Goal: Task Accomplishment & Management: Use online tool/utility

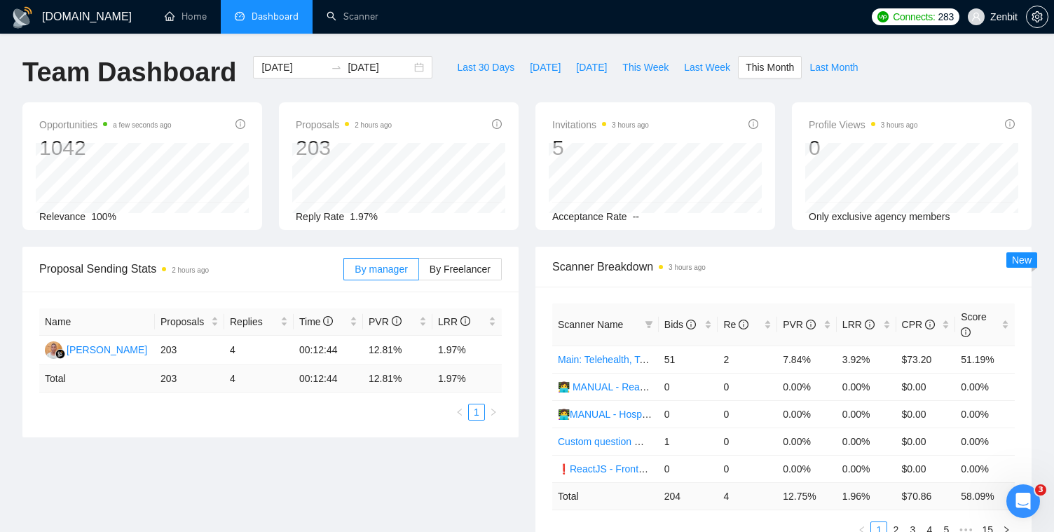
click at [252, 436] on div "Name Proposals Replies Time PVR LRR Maximus Uspupu 203 4 00:12:44 12.81% 1.97% …" at bounding box center [270, 365] width 496 height 146
click at [629, 67] on span "This Week" at bounding box center [645, 67] width 46 height 15
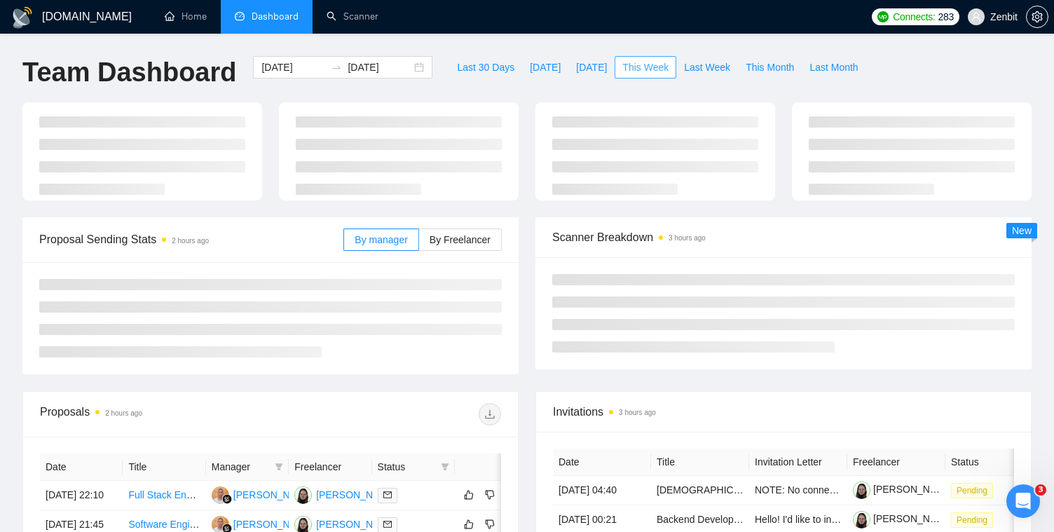
type input "[DATE]"
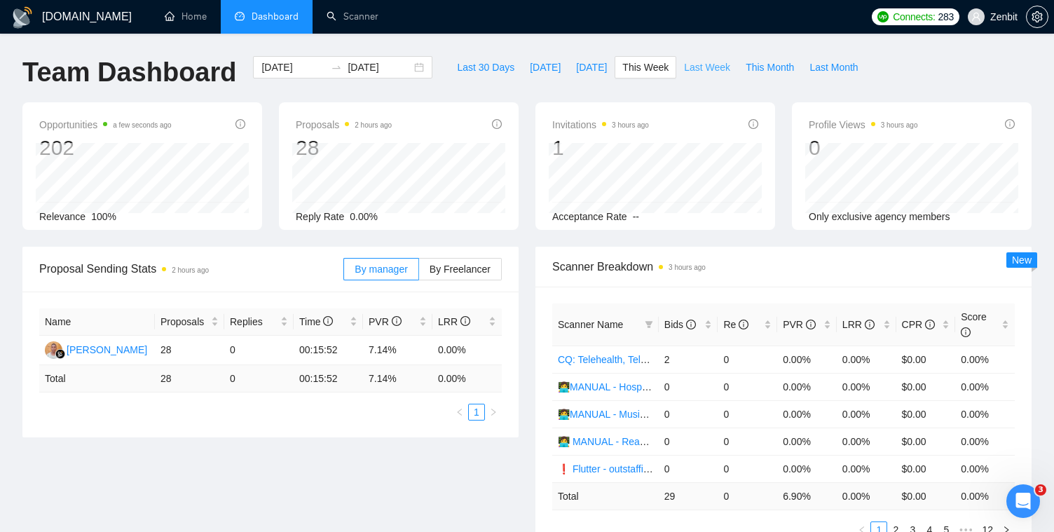
click at [714, 64] on span "Last Week" at bounding box center [707, 67] width 46 height 15
type input "[DATE]"
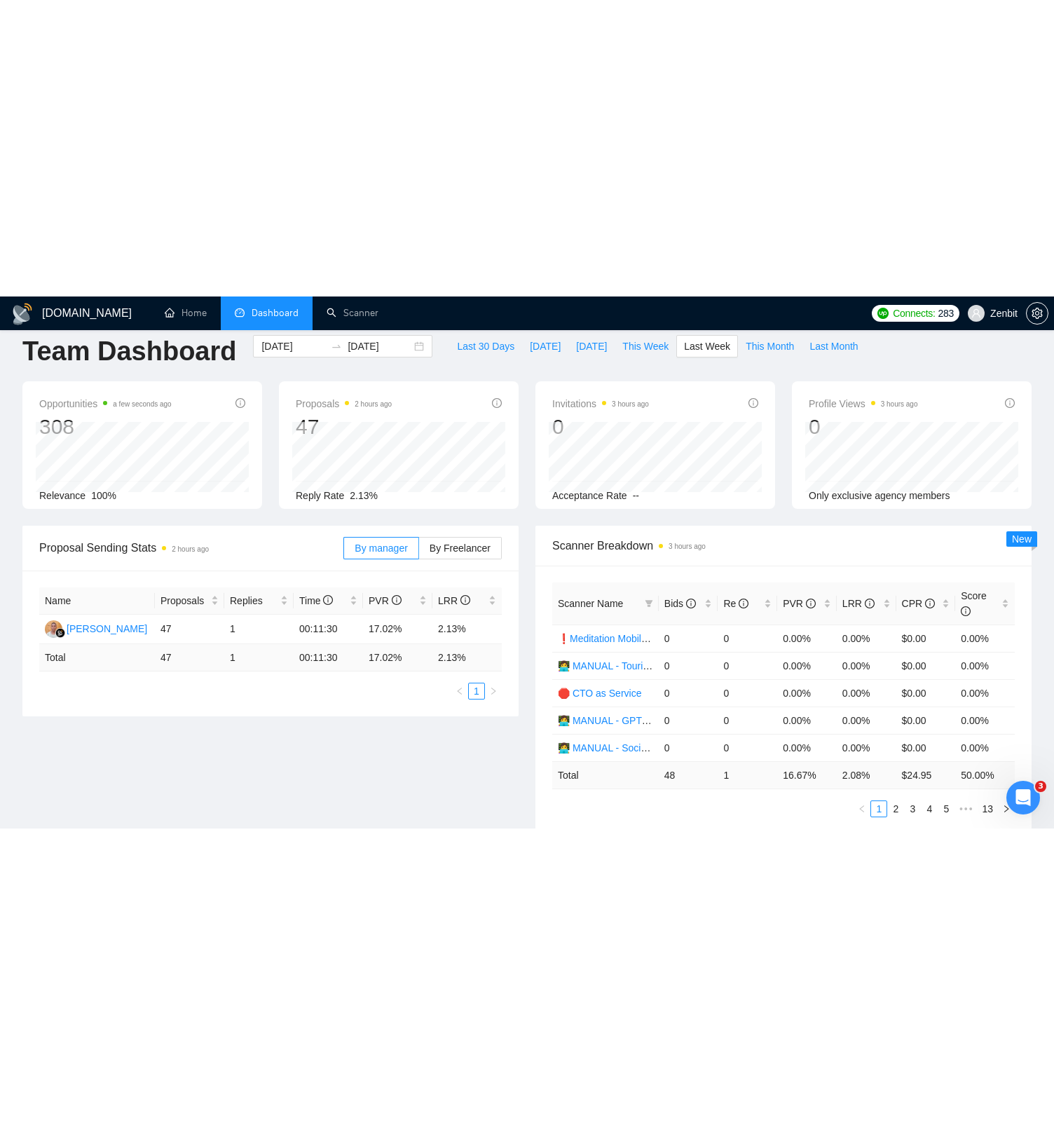
scroll to position [36, 0]
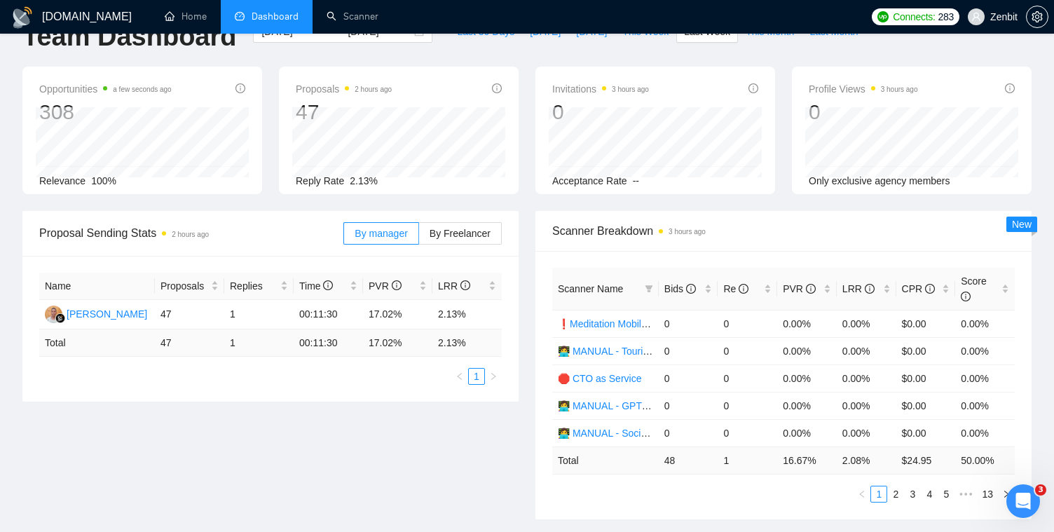
click at [333, 477] on div "Proposal Sending Stats 2 hours ago By manager By Freelancer Name Proposals Repl…" at bounding box center [527, 373] width 1026 height 325
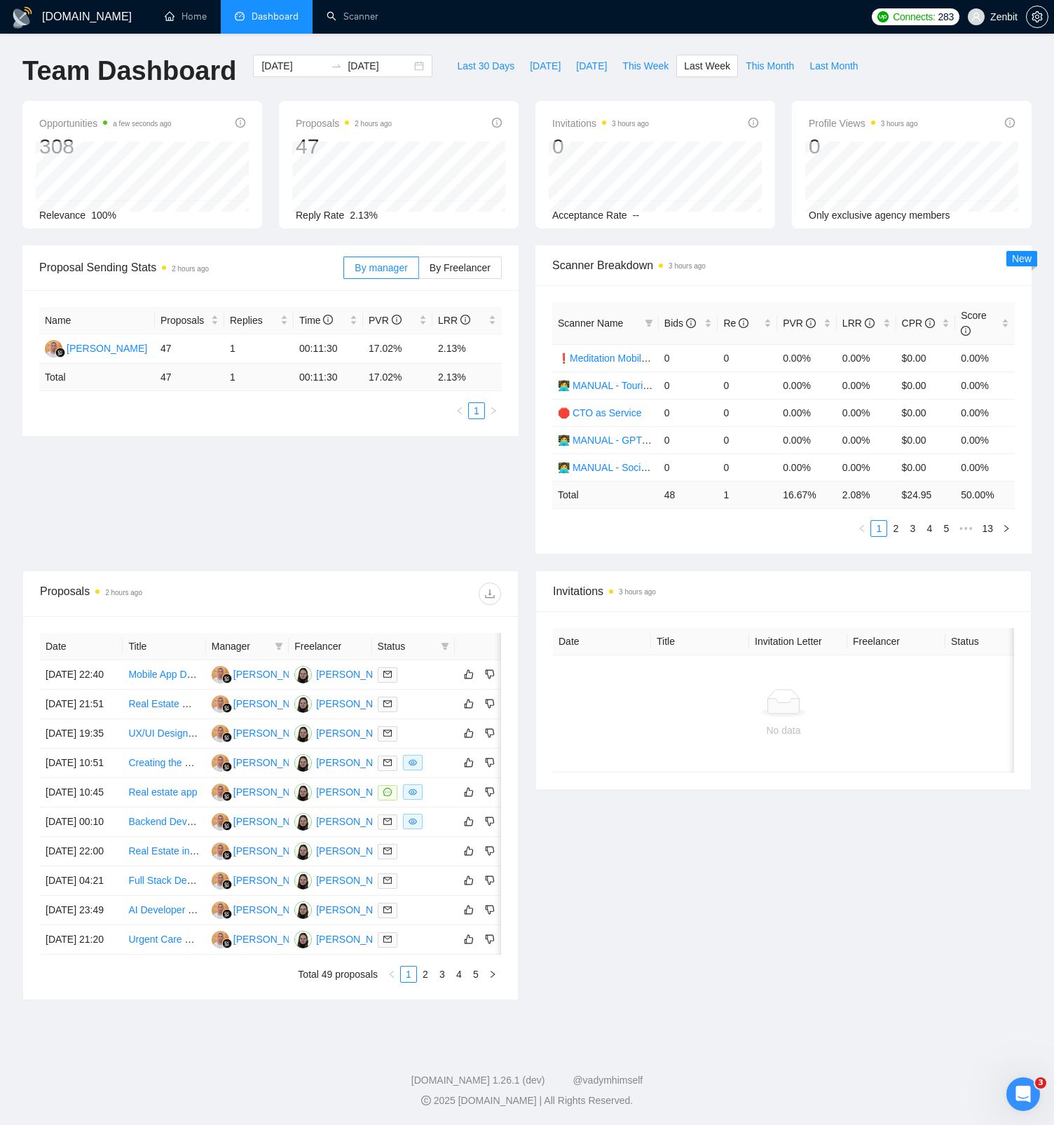
click at [168, 465] on div "Proposal Sending Stats 2 hours ago By manager By Freelancer Name Proposals Repl…" at bounding box center [527, 407] width 1026 height 325
click at [811, 531] on div "Invitations 3 hours ago Date Title Invitation Letter Freelancer Status No data" at bounding box center [783, 786] width 513 height 430
click at [772, 71] on span "This Month" at bounding box center [770, 67] width 48 height 15
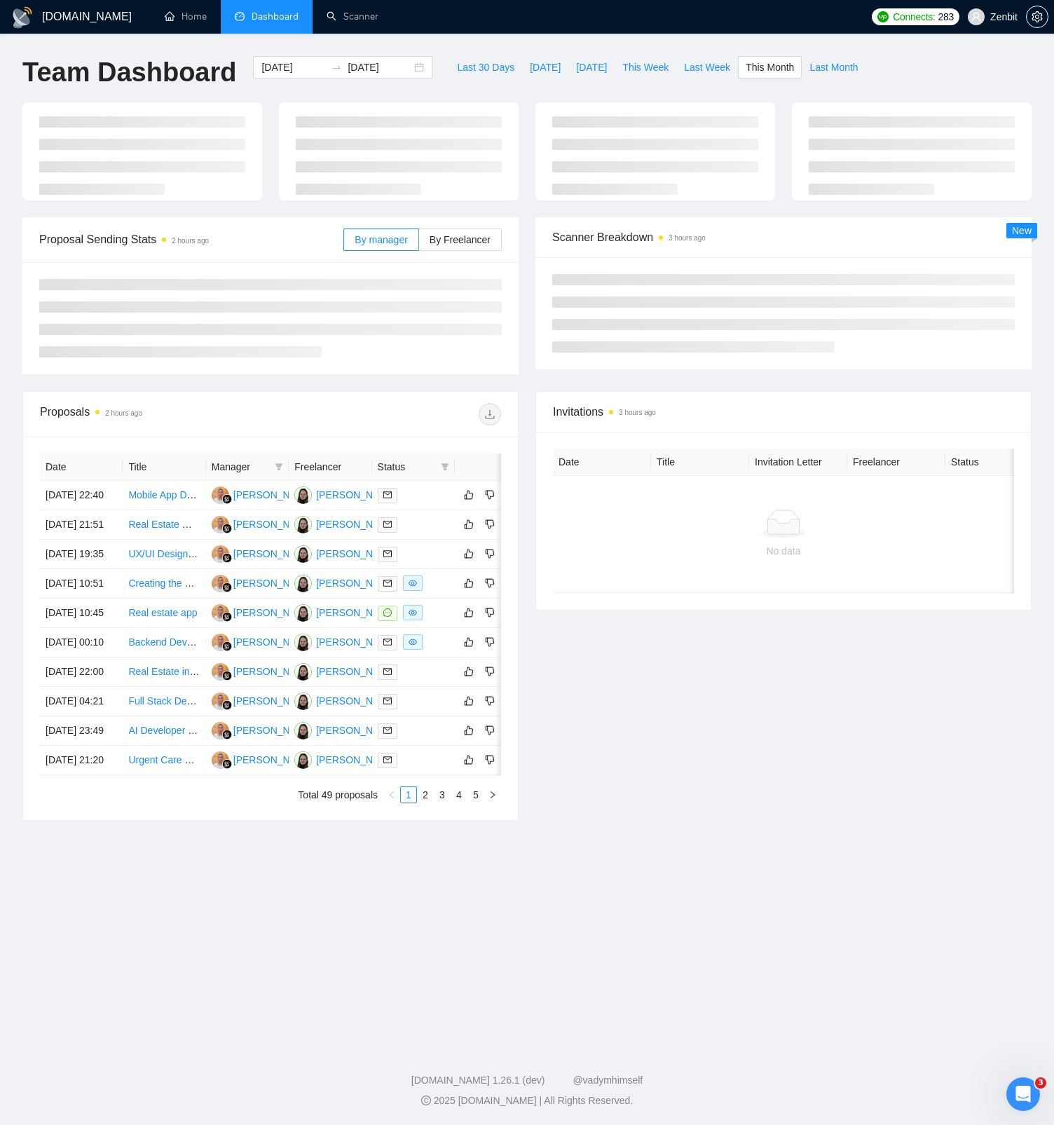
type input "[DATE]"
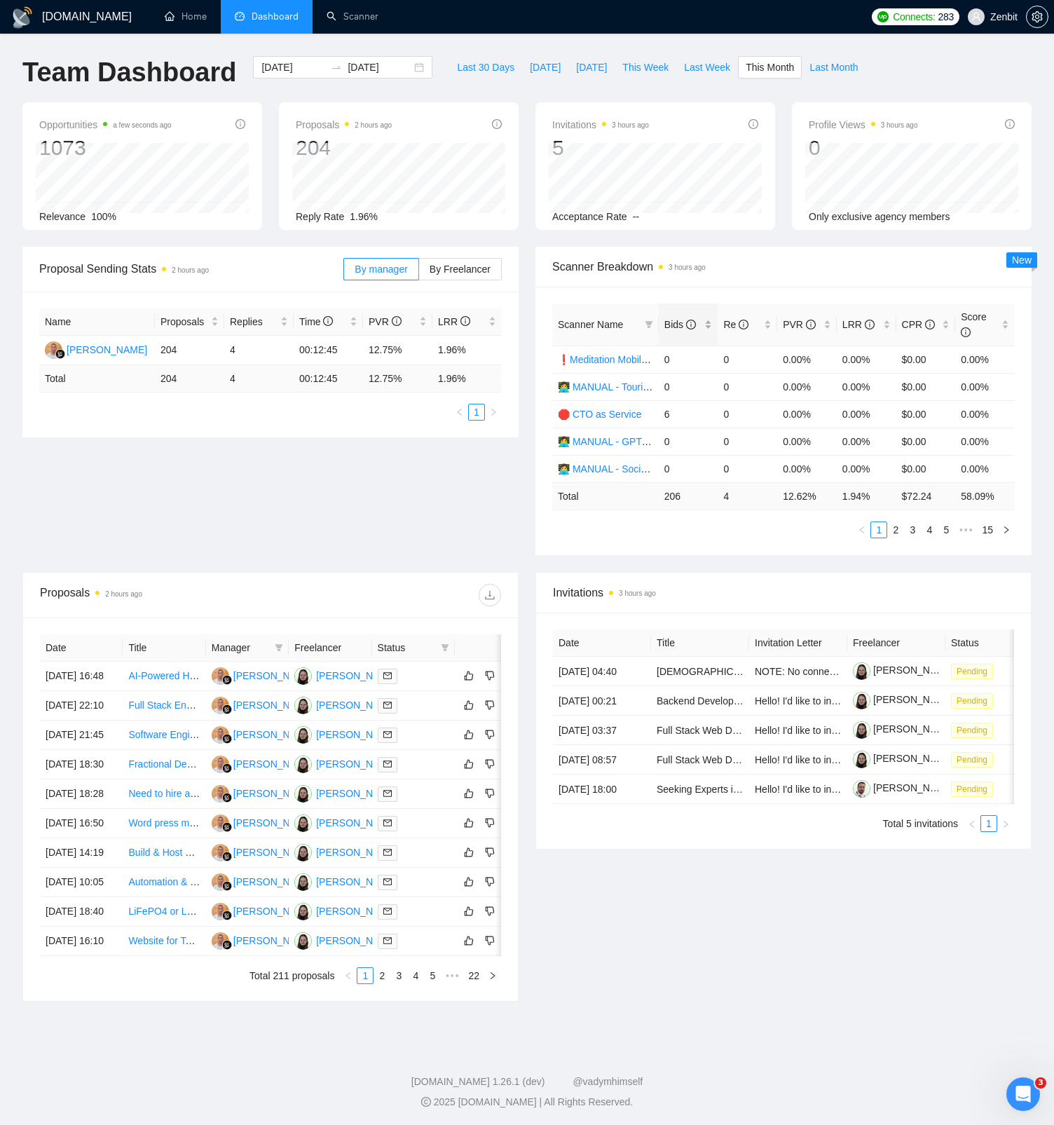
click at [671, 320] on span "Bids" at bounding box center [680, 324] width 32 height 11
click at [461, 499] on div "Proposal Sending Stats 2 hours ago By manager By Freelancer Name Proposals Repl…" at bounding box center [527, 409] width 1026 height 325
drag, startPoint x: 780, startPoint y: 357, endPoint x: 1002, endPoint y: 357, distance: 221.5
click at [1002, 357] on tr "Main: Telehealth, Telemedicine, Virtual Care 51 2 7.84% 3.92% $73.20 51.19%" at bounding box center [783, 359] width 463 height 27
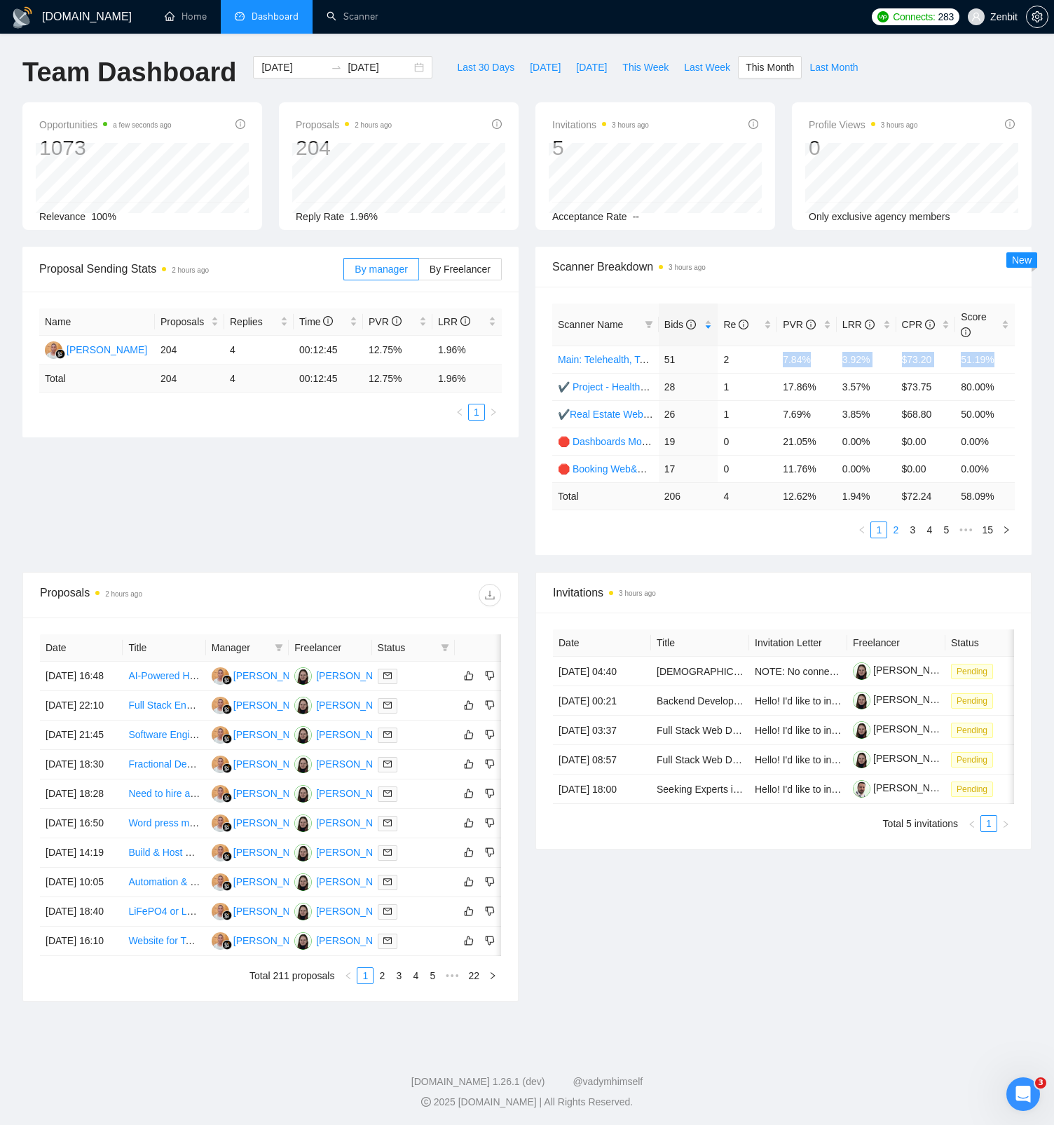
click at [894, 531] on link "2" at bounding box center [895, 529] width 15 height 15
click at [878, 529] on link "1" at bounding box center [878, 529] width 15 height 15
click at [335, 17] on link "Scanner" at bounding box center [353, 17] width 52 height 12
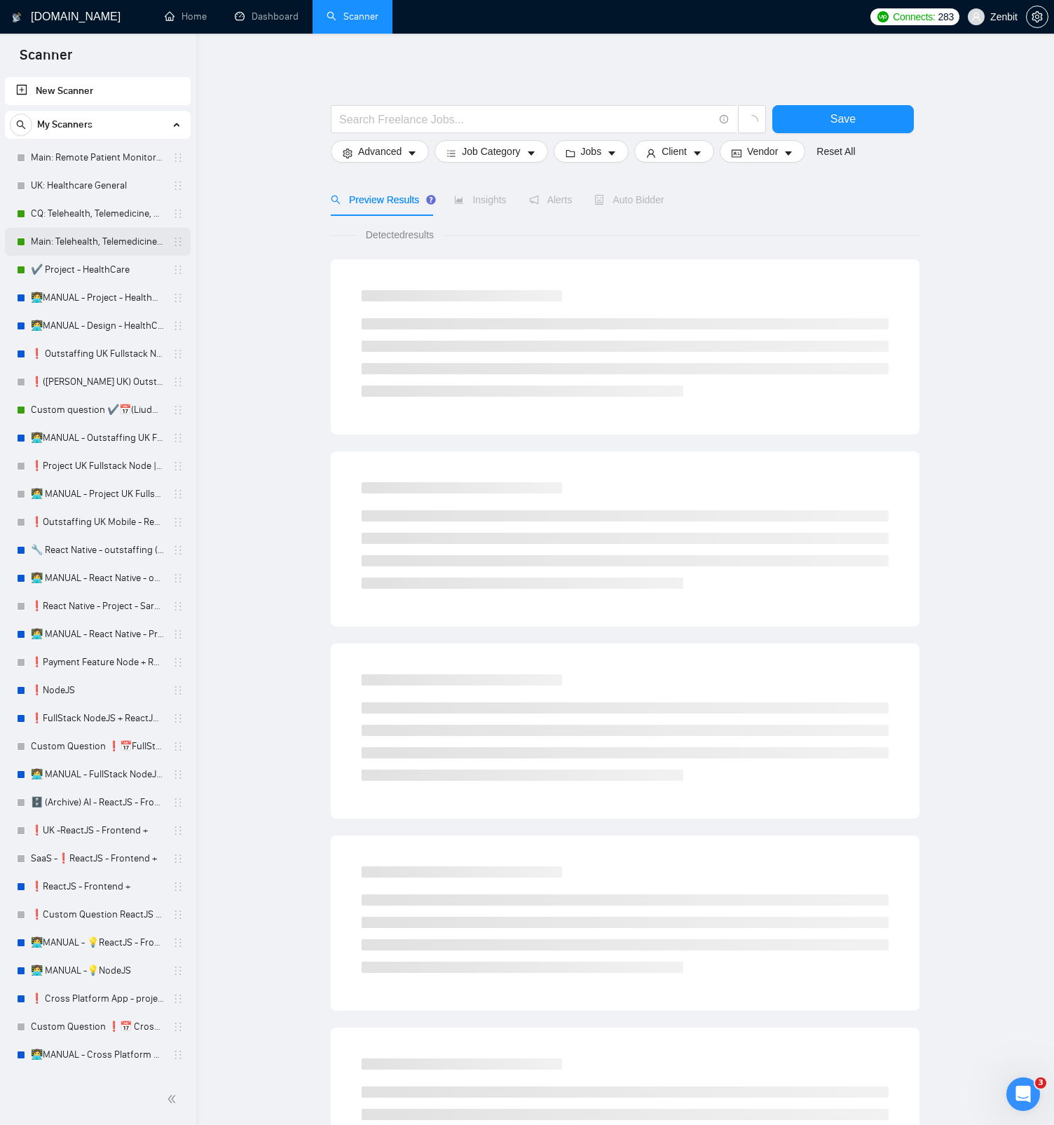
click at [104, 234] on link "Main: Telehealth, Telemedicine, Virtual Care" at bounding box center [97, 242] width 133 height 28
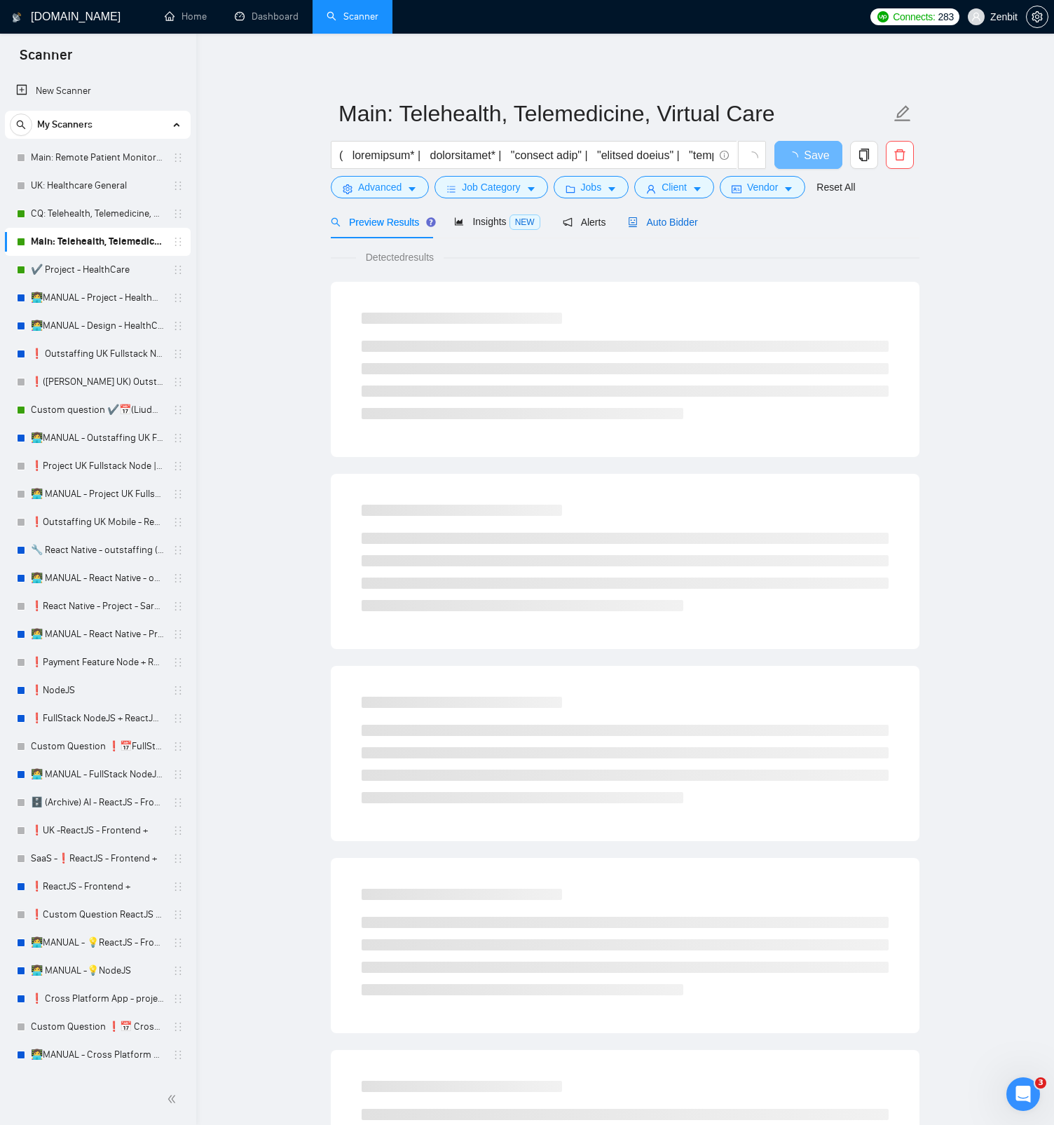
click at [653, 221] on span "Auto Bidder" at bounding box center [662, 222] width 69 height 11
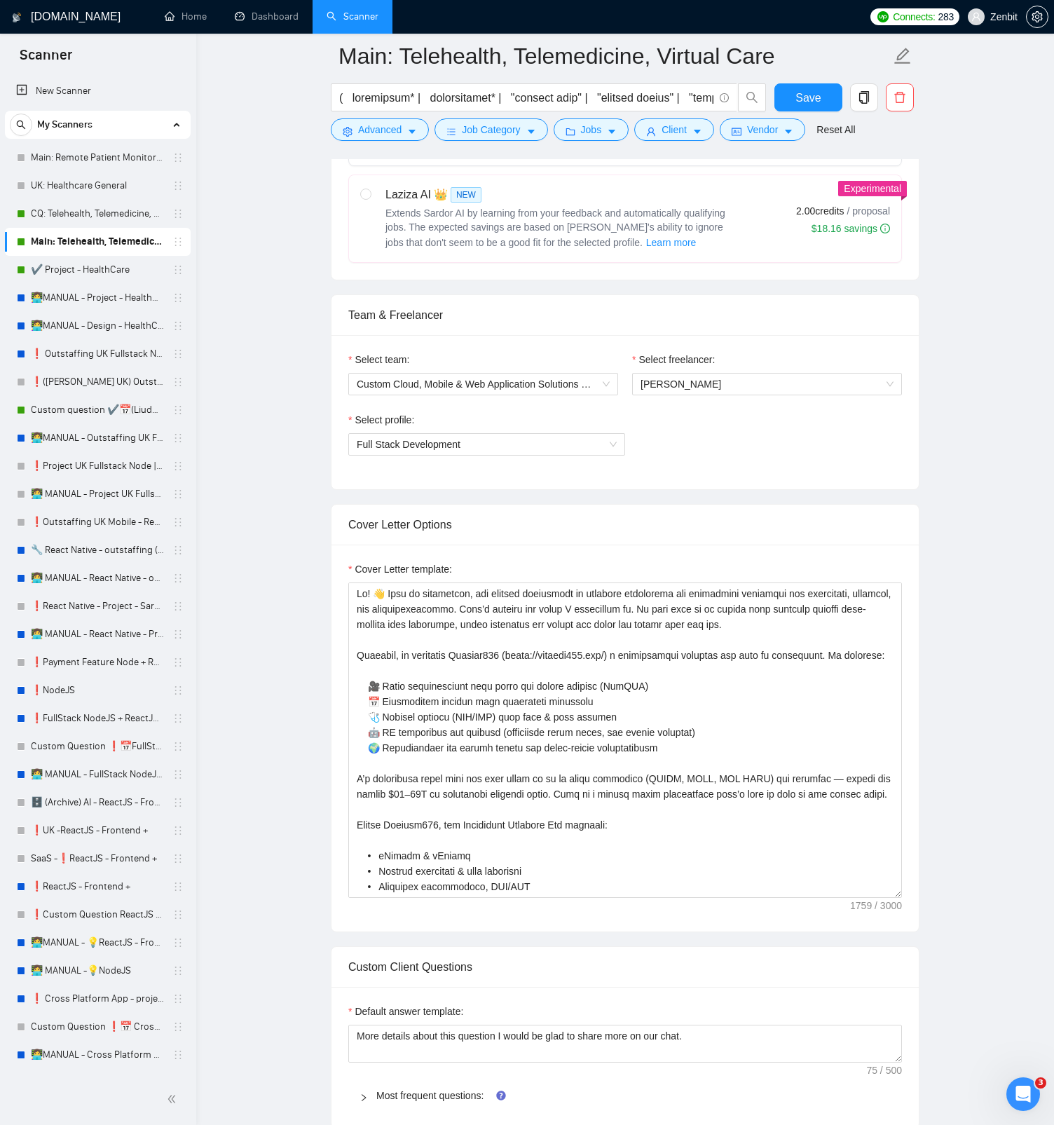
scroll to position [744, 0]
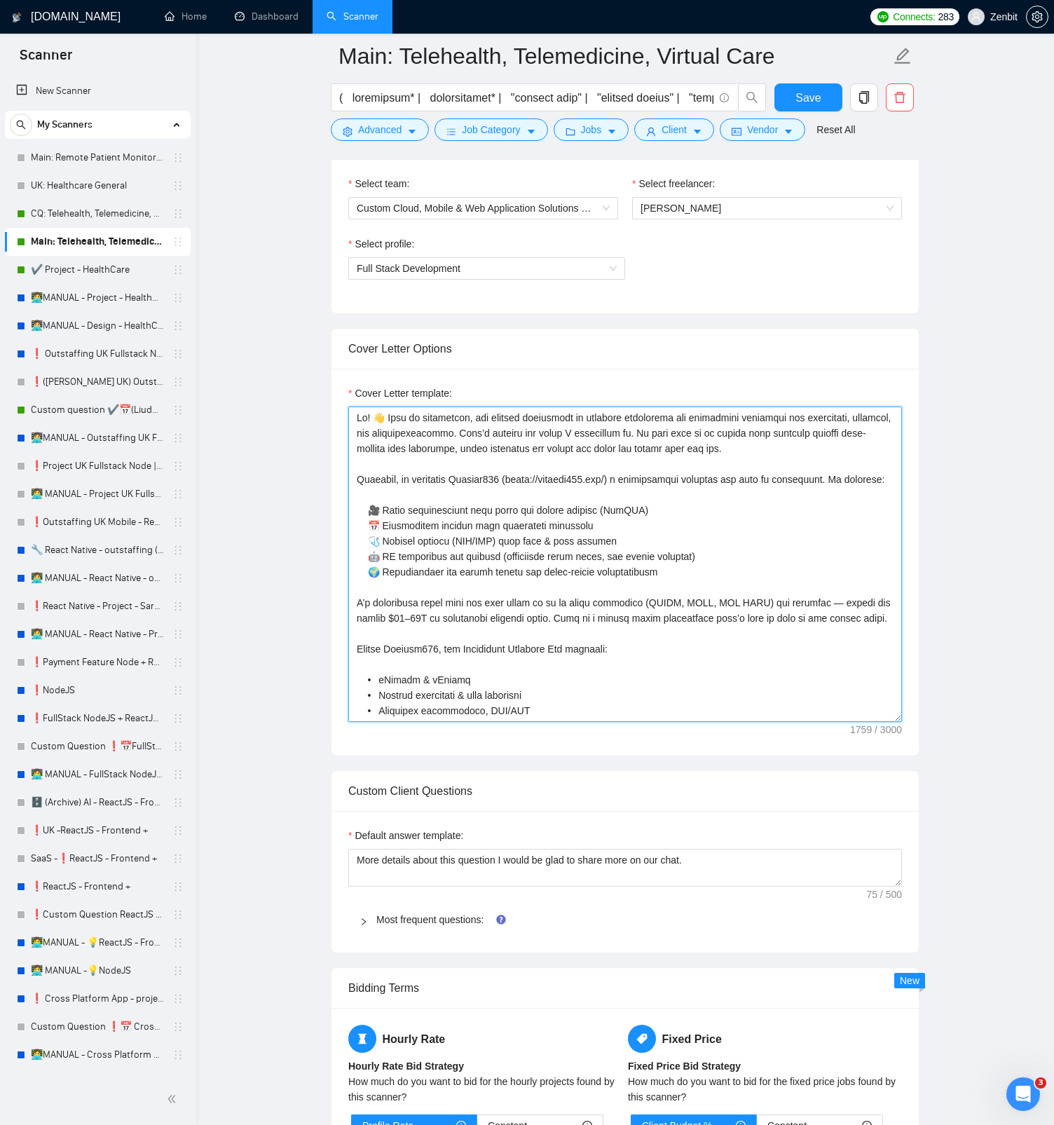
click at [533, 428] on textarea "Cover Letter template:" at bounding box center [625, 564] width 554 height 315
